Goal: Find specific page/section: Find specific page/section

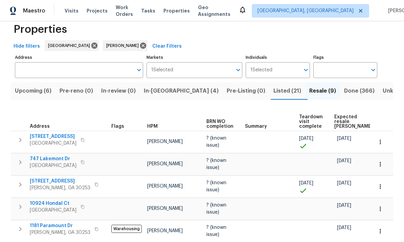
scroll to position [11, 0]
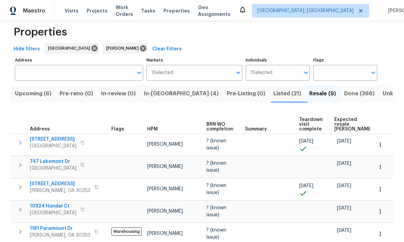
click at [274, 95] on span "Listed (21)" at bounding box center [288, 93] width 28 height 9
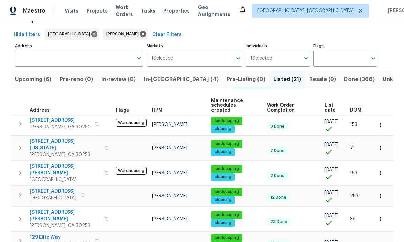
scroll to position [23, 0]
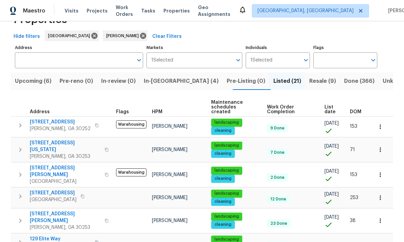
click at [59, 119] on span "521 Country Lake Dr" at bounding box center [60, 122] width 61 height 7
click at [381, 124] on icon "button" at bounding box center [380, 127] width 7 height 7
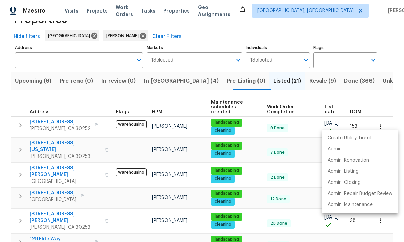
click at [342, 150] on p "Admin" at bounding box center [335, 149] width 14 height 7
click at [293, 81] on div at bounding box center [202, 121] width 404 height 242
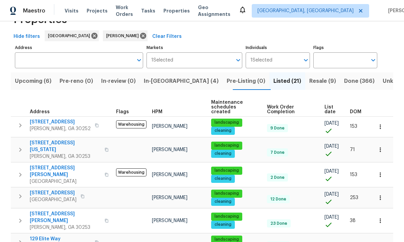
click at [309, 84] on span "Resale (9)" at bounding box center [322, 81] width 27 height 9
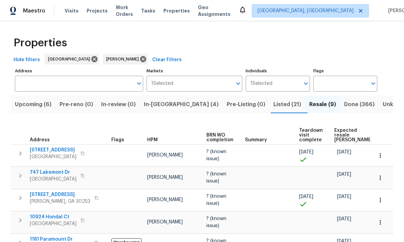
click at [52, 173] on span "747 Lakemont Dr" at bounding box center [53, 172] width 47 height 7
click at [380, 178] on icon "button" at bounding box center [380, 178] width 7 height 7
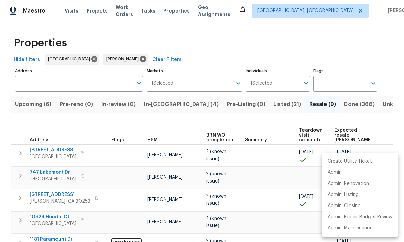
click at [343, 172] on li "Admin" at bounding box center [360, 172] width 76 height 11
